Goal: Share content: Share content

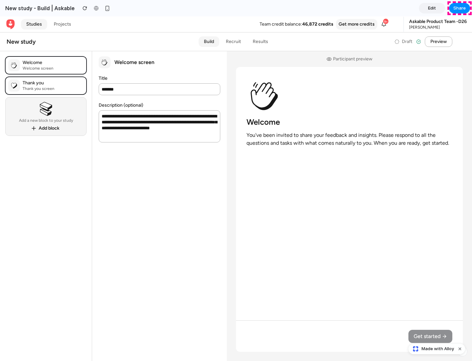
click at [460, 8] on span "Share" at bounding box center [459, 8] width 12 height 7
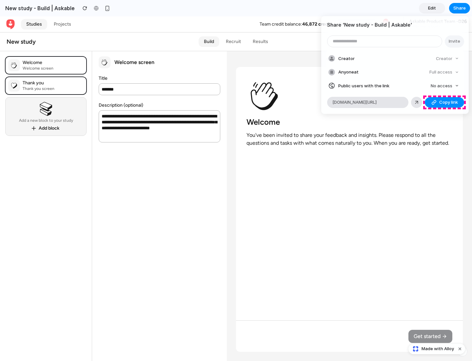
click at [445, 102] on span "Copy link" at bounding box center [448, 102] width 19 height 7
click at [438, 348] on div "Share ' New study - Build | Askable ' Invite Creator Creator Anyone at Full acc…" at bounding box center [236, 180] width 472 height 361
